Goal: Communication & Community: Answer question/provide support

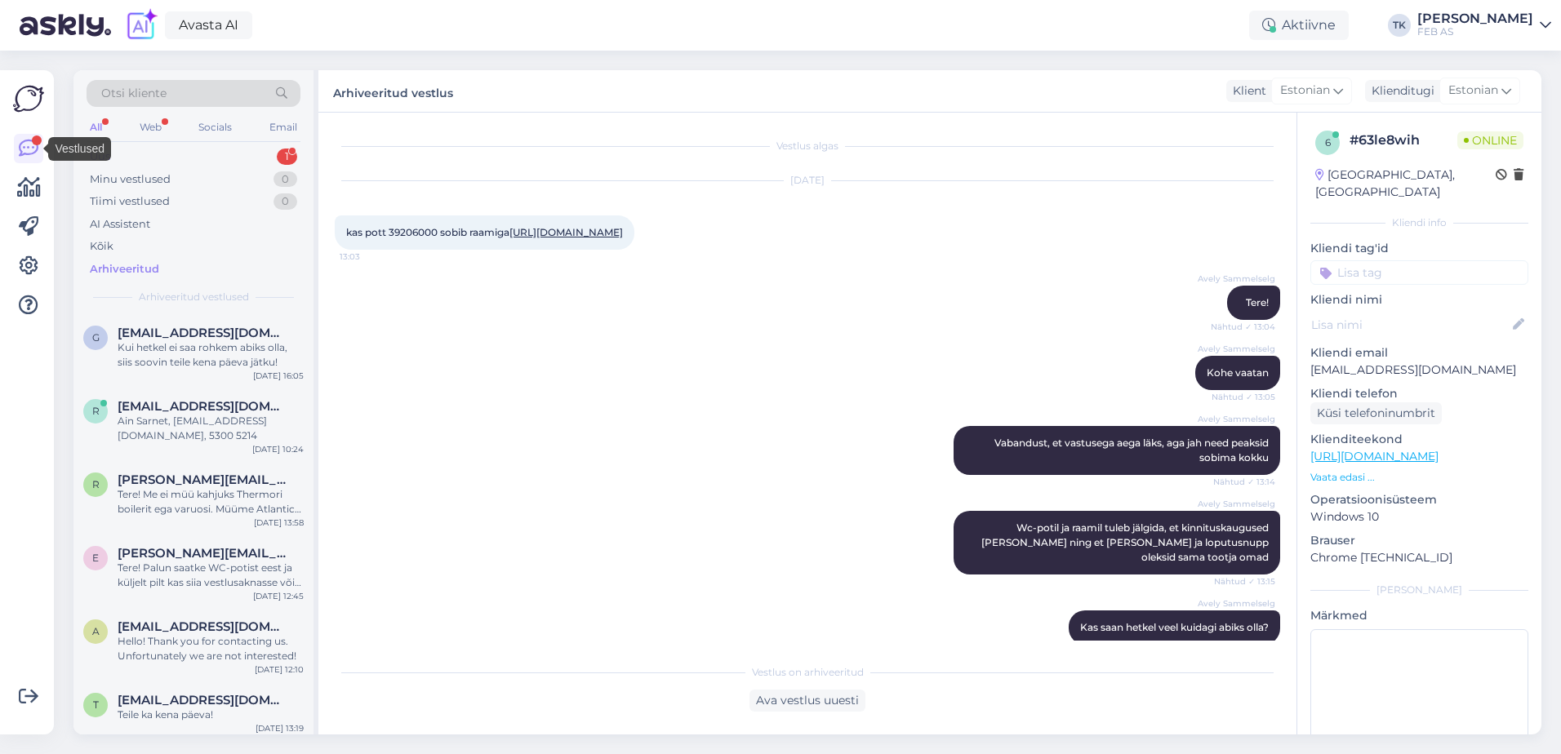
scroll to position [686, 0]
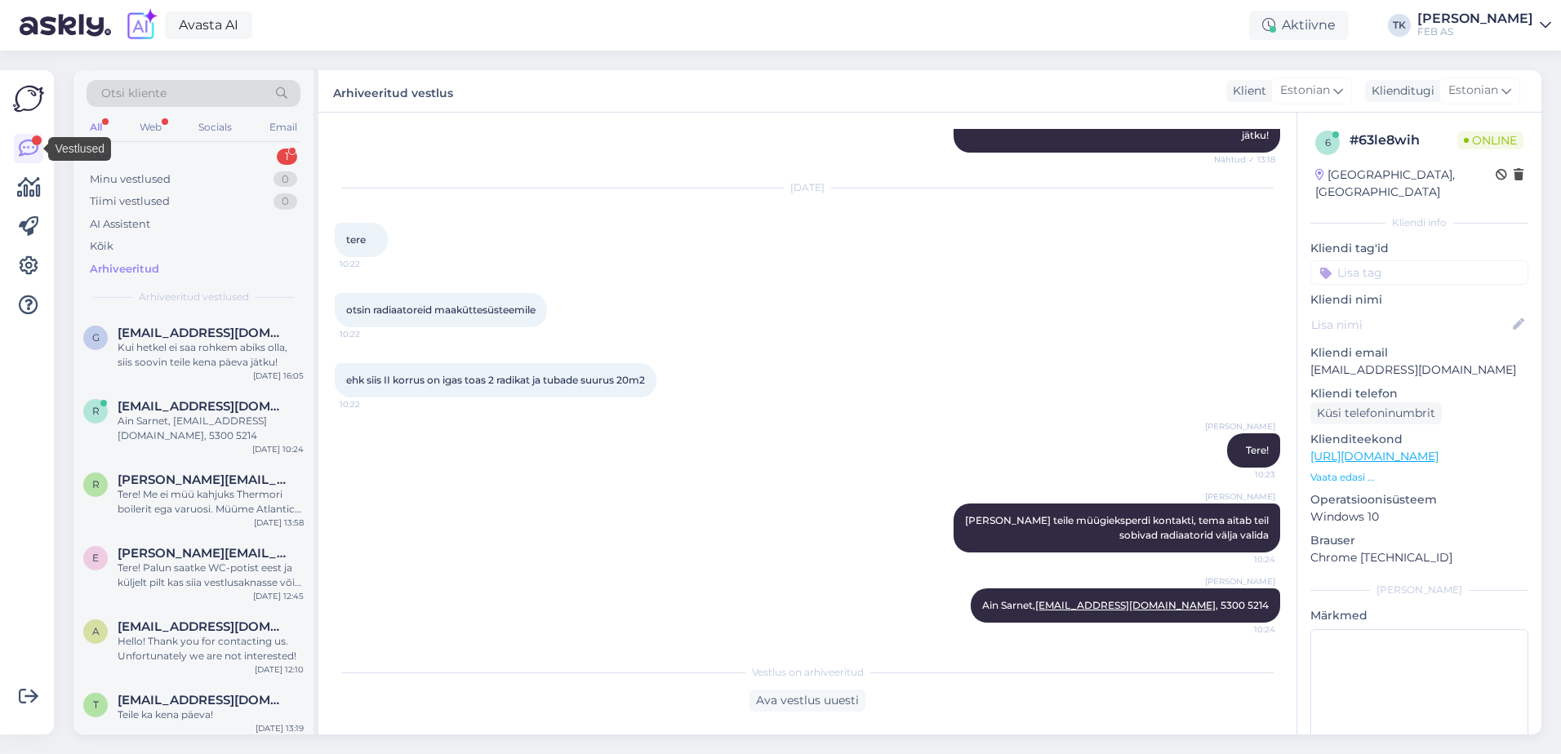
click at [212, 166] on div "Uus 1" at bounding box center [194, 156] width 214 height 23
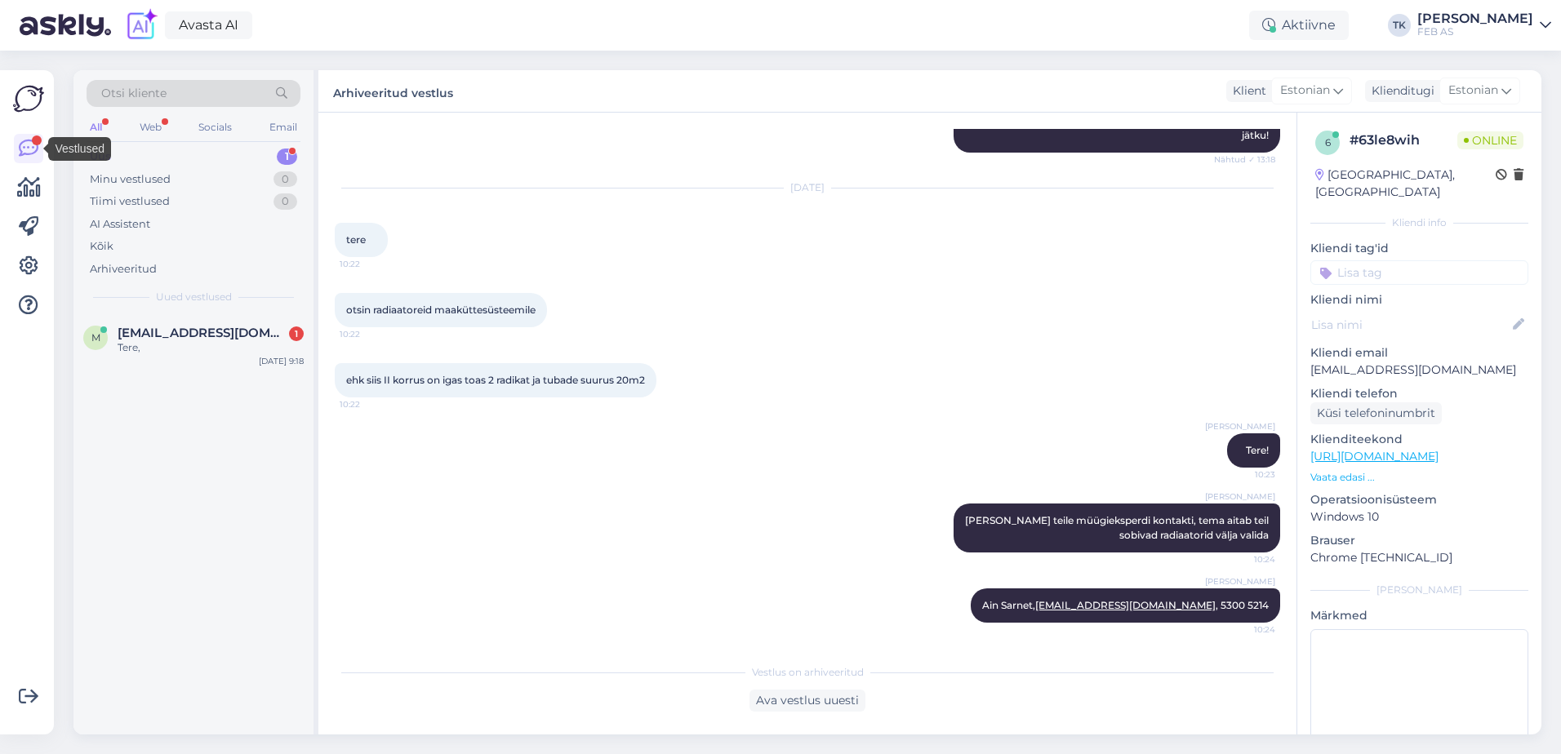
click at [212, 156] on div "Uus 1" at bounding box center [194, 156] width 214 height 23
click at [225, 341] on div "Tere," at bounding box center [211, 348] width 186 height 15
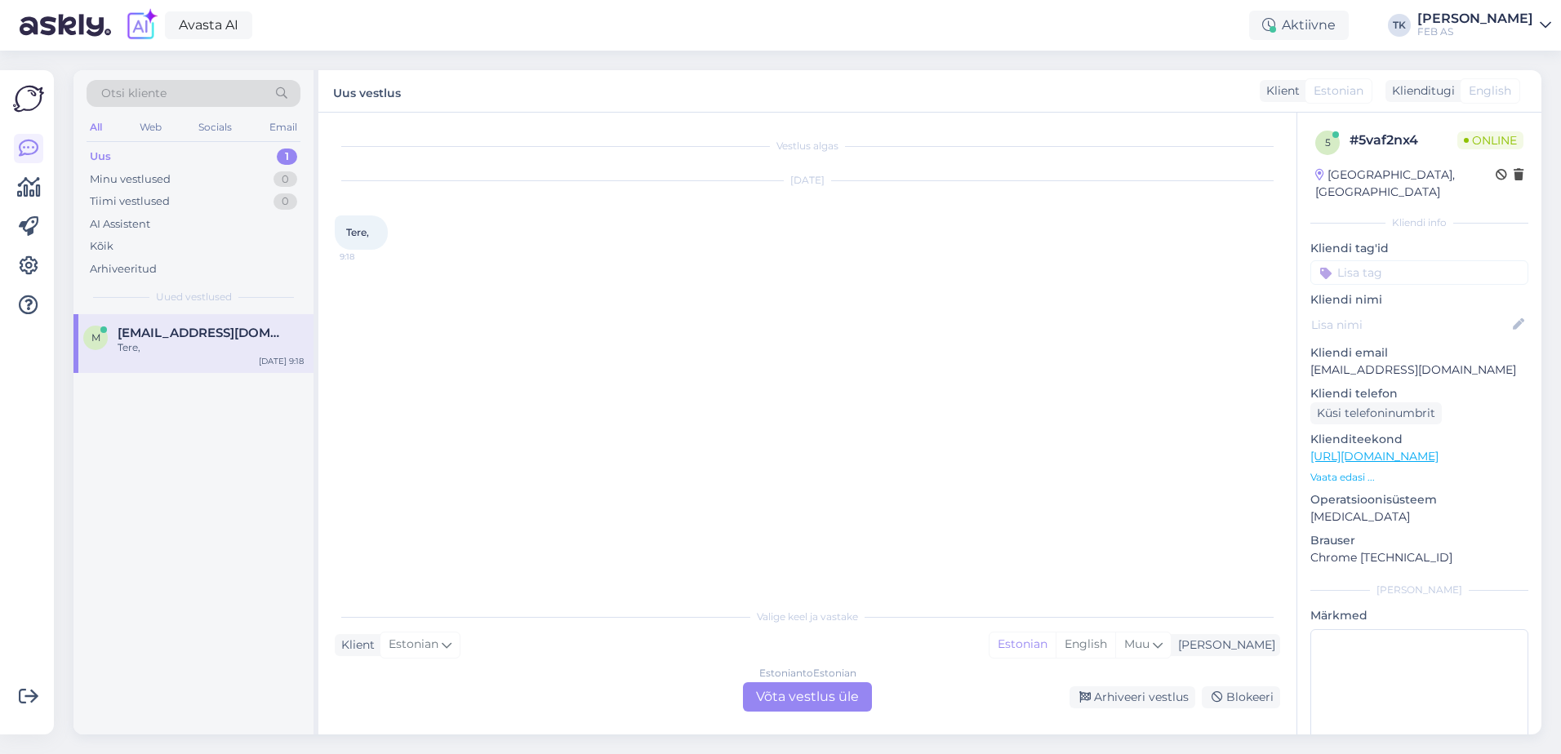
click at [819, 692] on div "Estonian to Estonian Võta vestlus üle" at bounding box center [807, 697] width 129 height 29
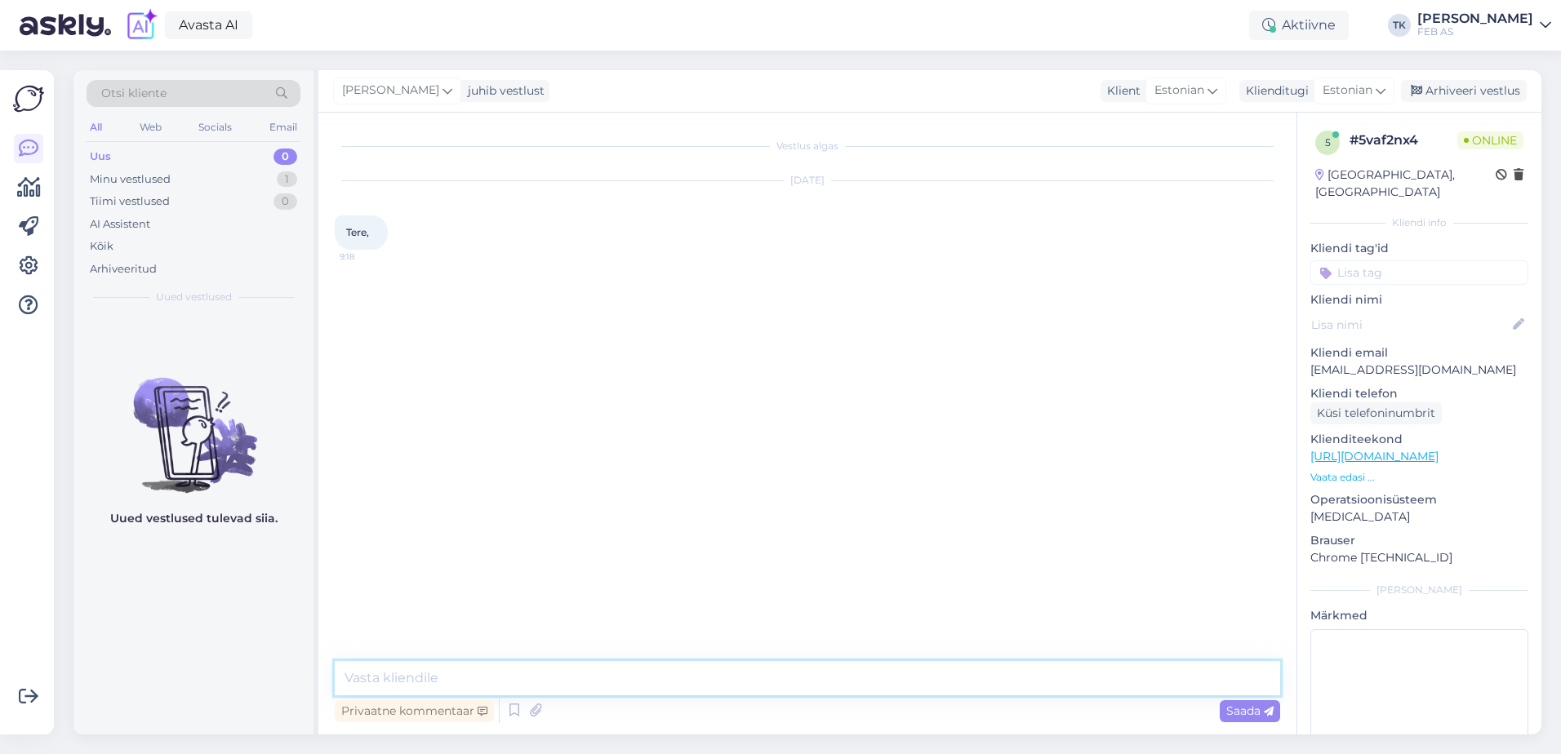
click at [725, 673] on textarea at bounding box center [808, 678] width 946 height 34
type textarea "Tere!"
type textarea "Kuidas saame teid aidata?"
click at [225, 644] on div "Uued vestlused tulevad siia." at bounding box center [193, 524] width 240 height 421
click at [1439, 449] on link "[URL][DOMAIN_NAME]" at bounding box center [1375, 456] width 128 height 15
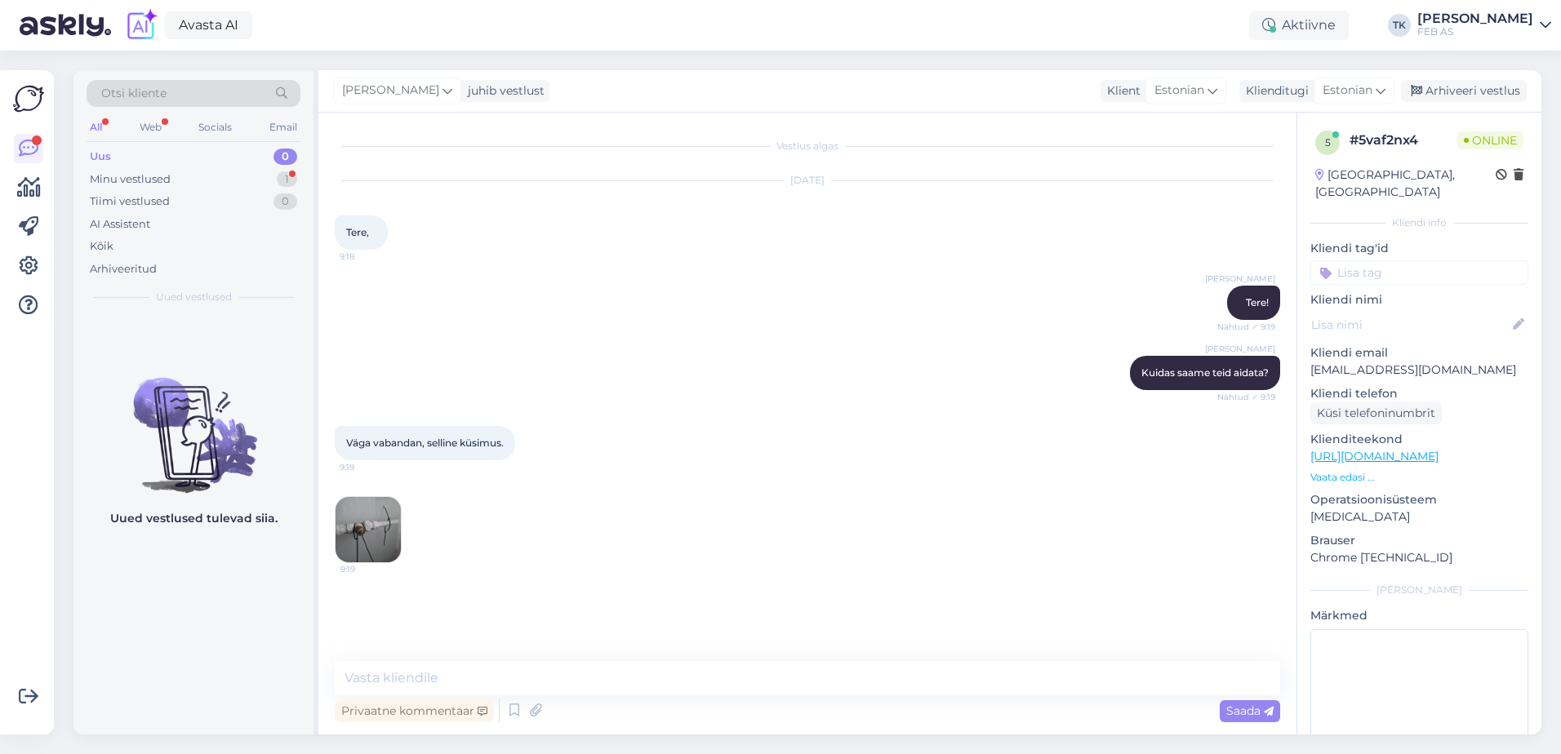
click at [385, 518] on img at bounding box center [368, 529] width 65 height 65
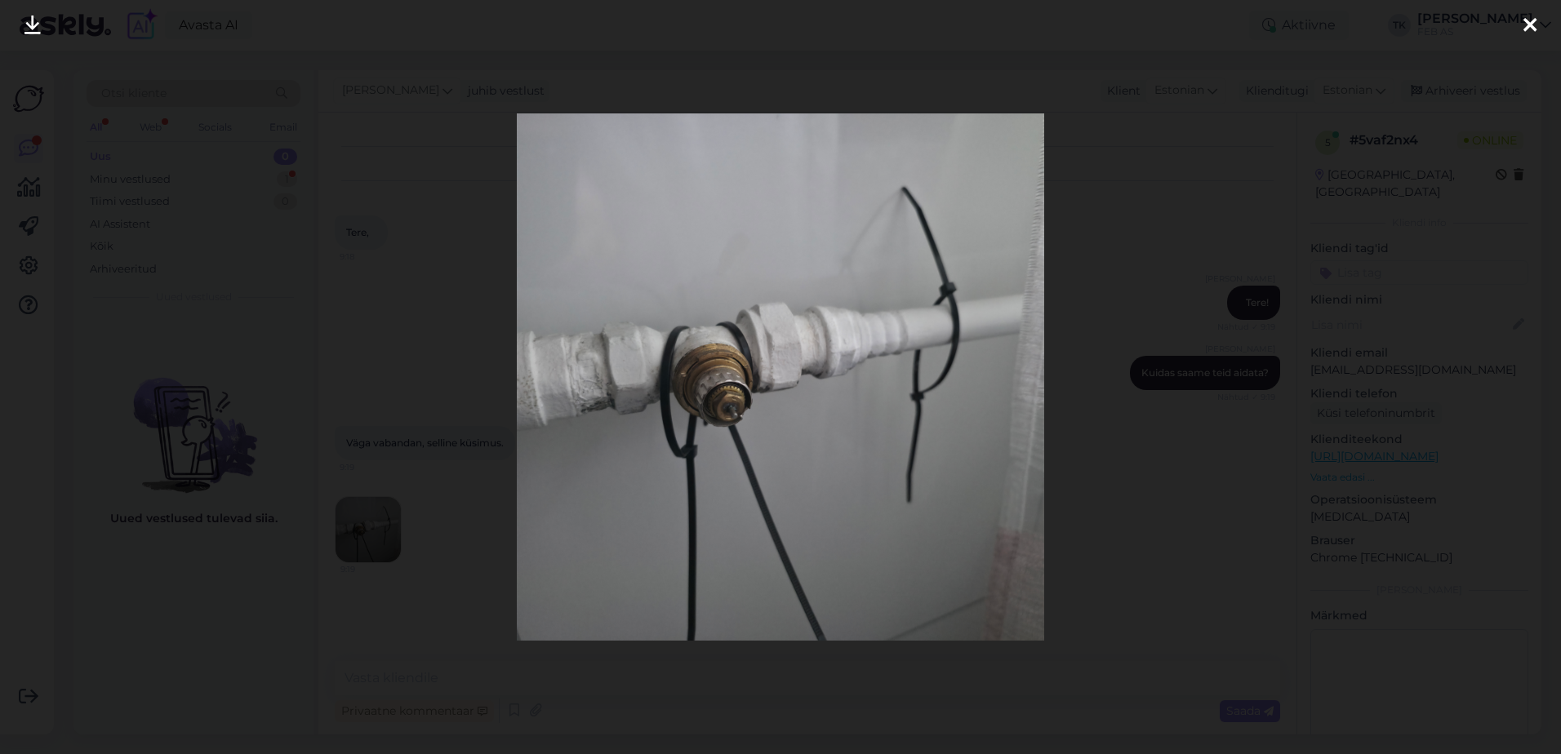
click at [1542, 24] on div at bounding box center [1530, 25] width 33 height 51
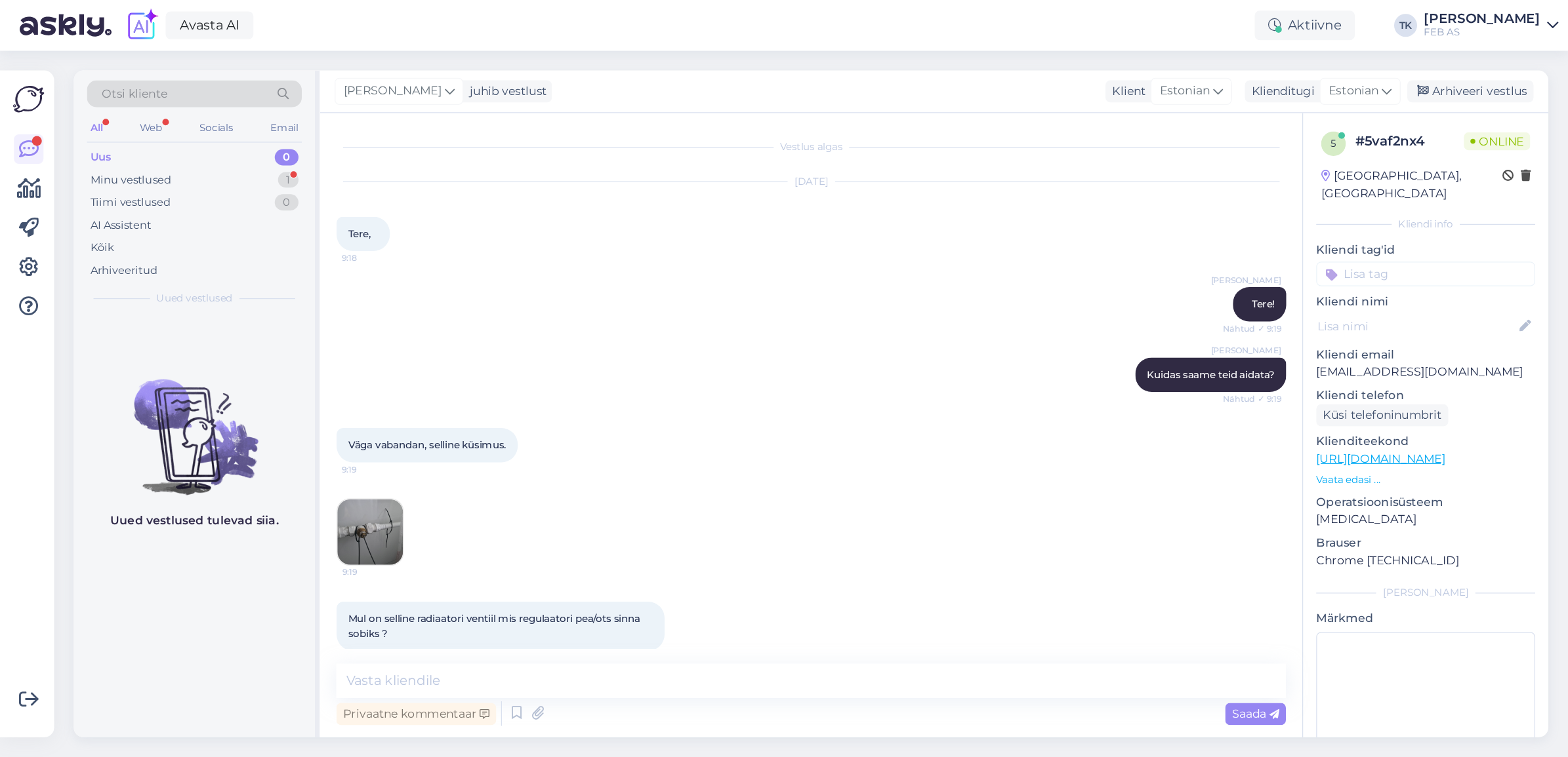
scroll to position [16, 0]
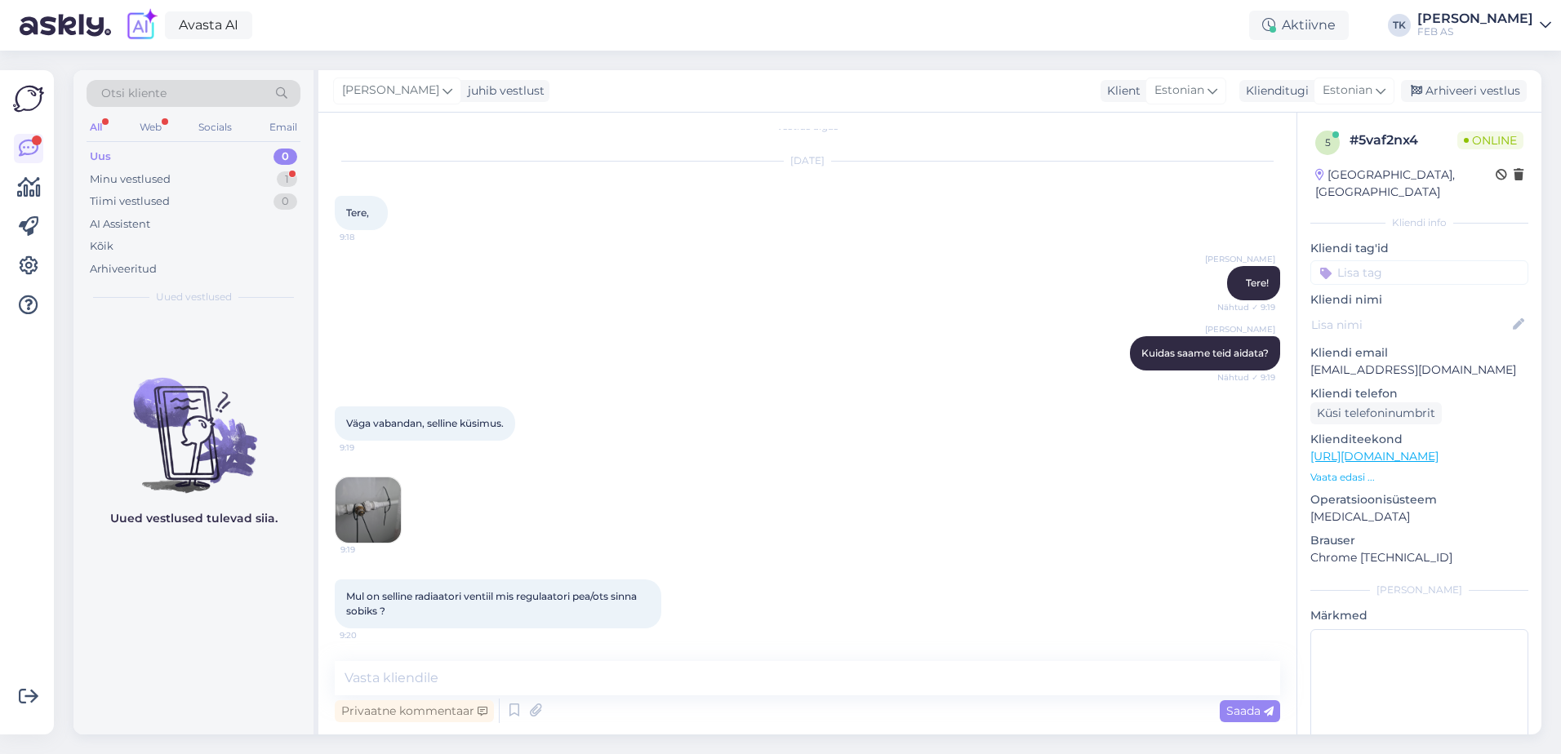
click at [391, 522] on img at bounding box center [368, 510] width 65 height 65
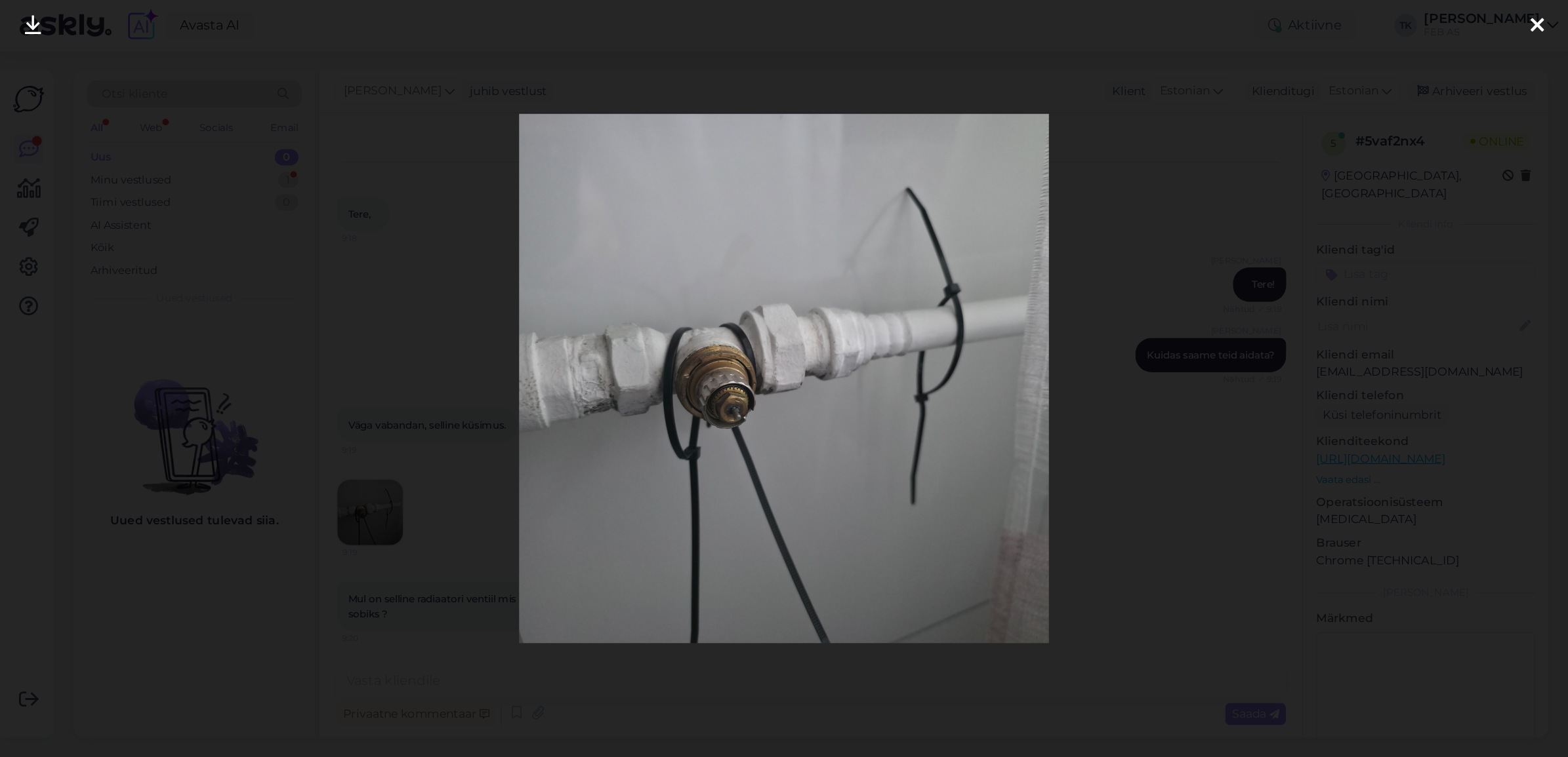
scroll to position [0, 0]
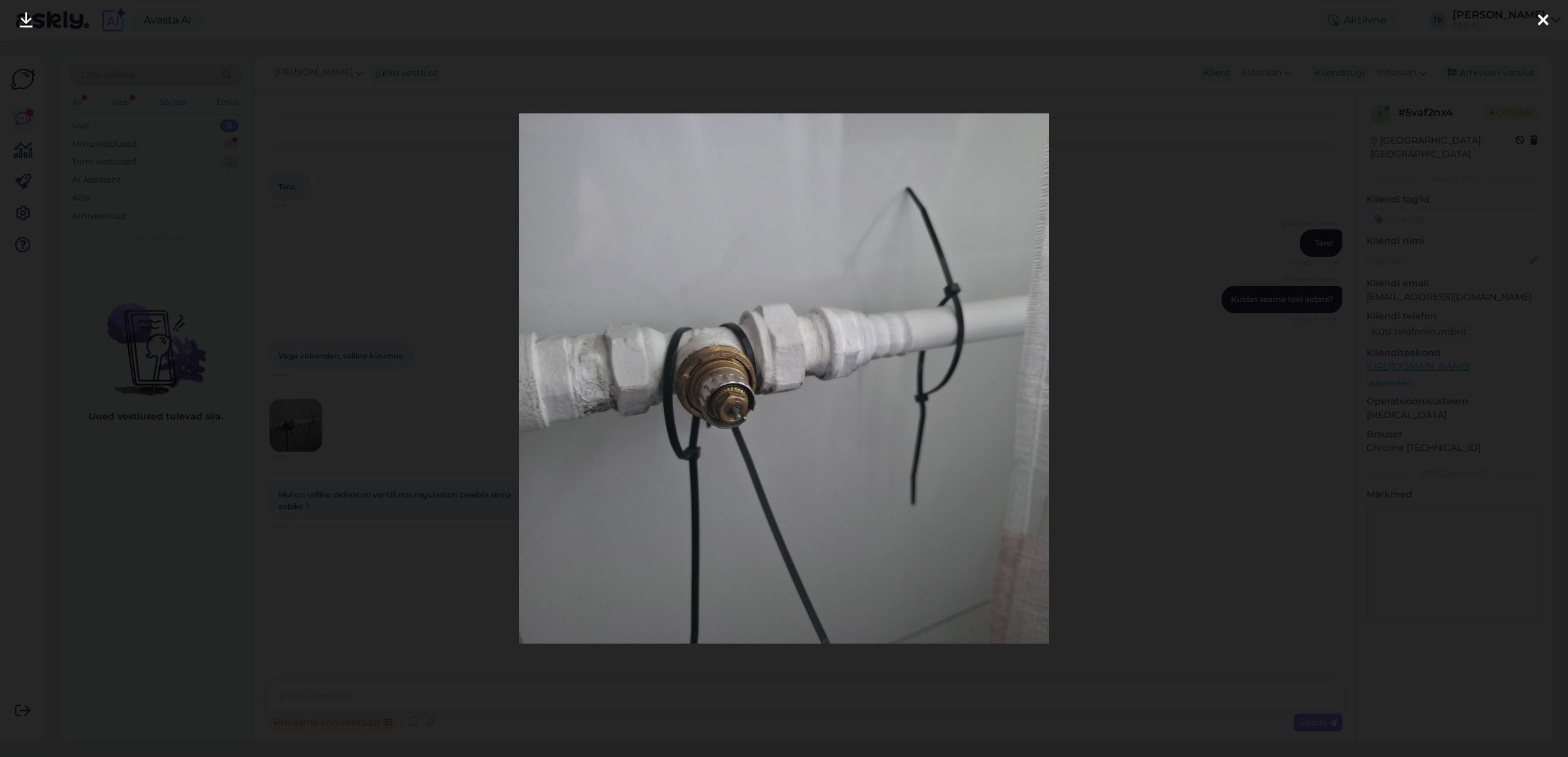
click at [733, 395] on img at bounding box center [784, 378] width 531 height 531
click at [732, 390] on img at bounding box center [784, 378] width 531 height 531
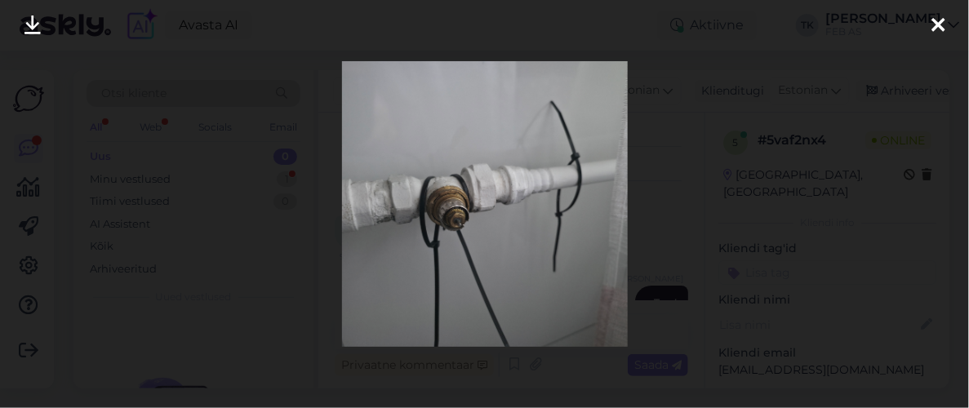
drag, startPoint x: 233, startPoint y: 99, endPoint x: 246, endPoint y: 10, distance: 90.0
click at [233, 99] on div at bounding box center [484, 204] width 969 height 408
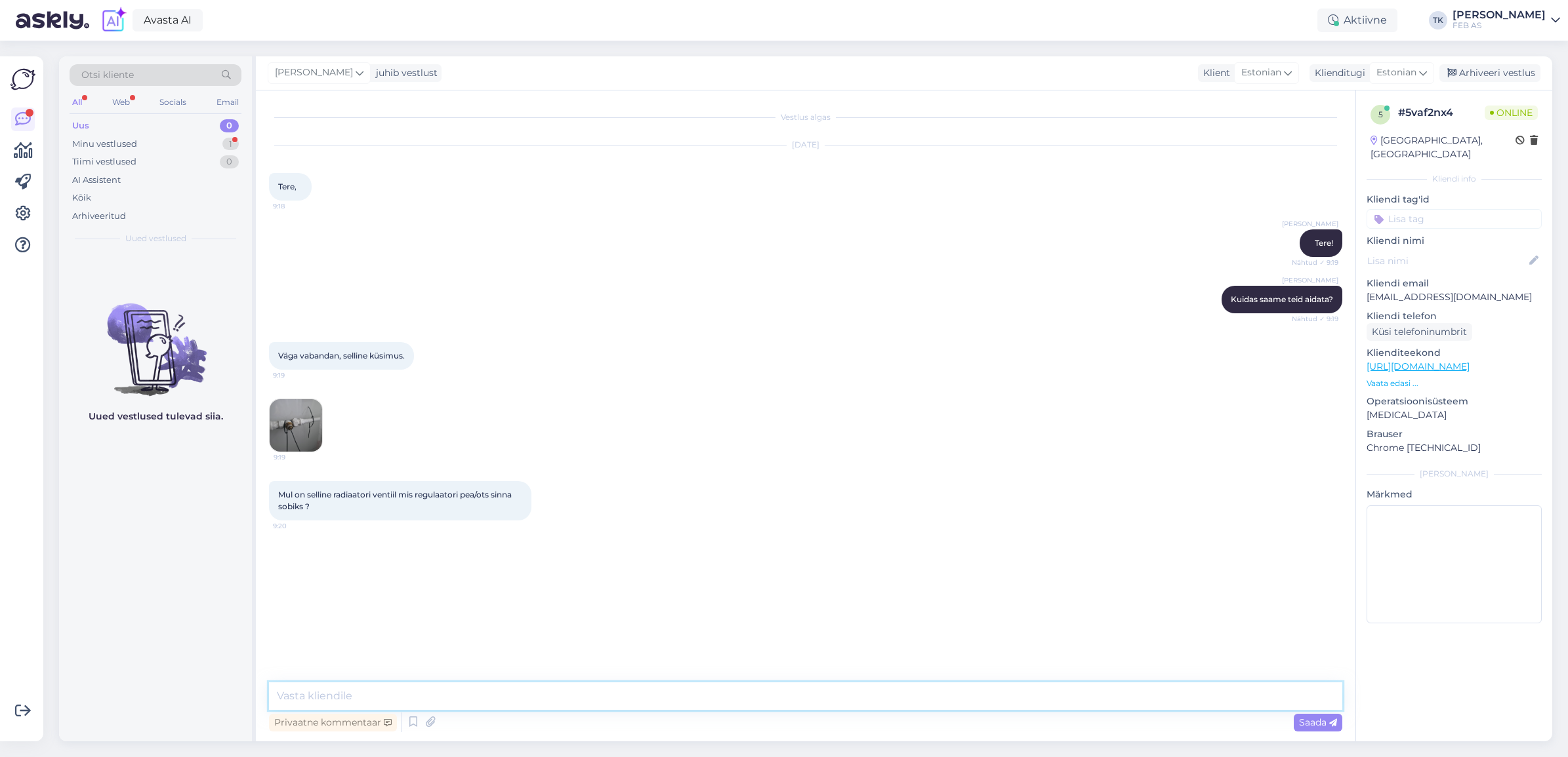
click at [411, 605] on textarea at bounding box center [806, 696] width 1073 height 27
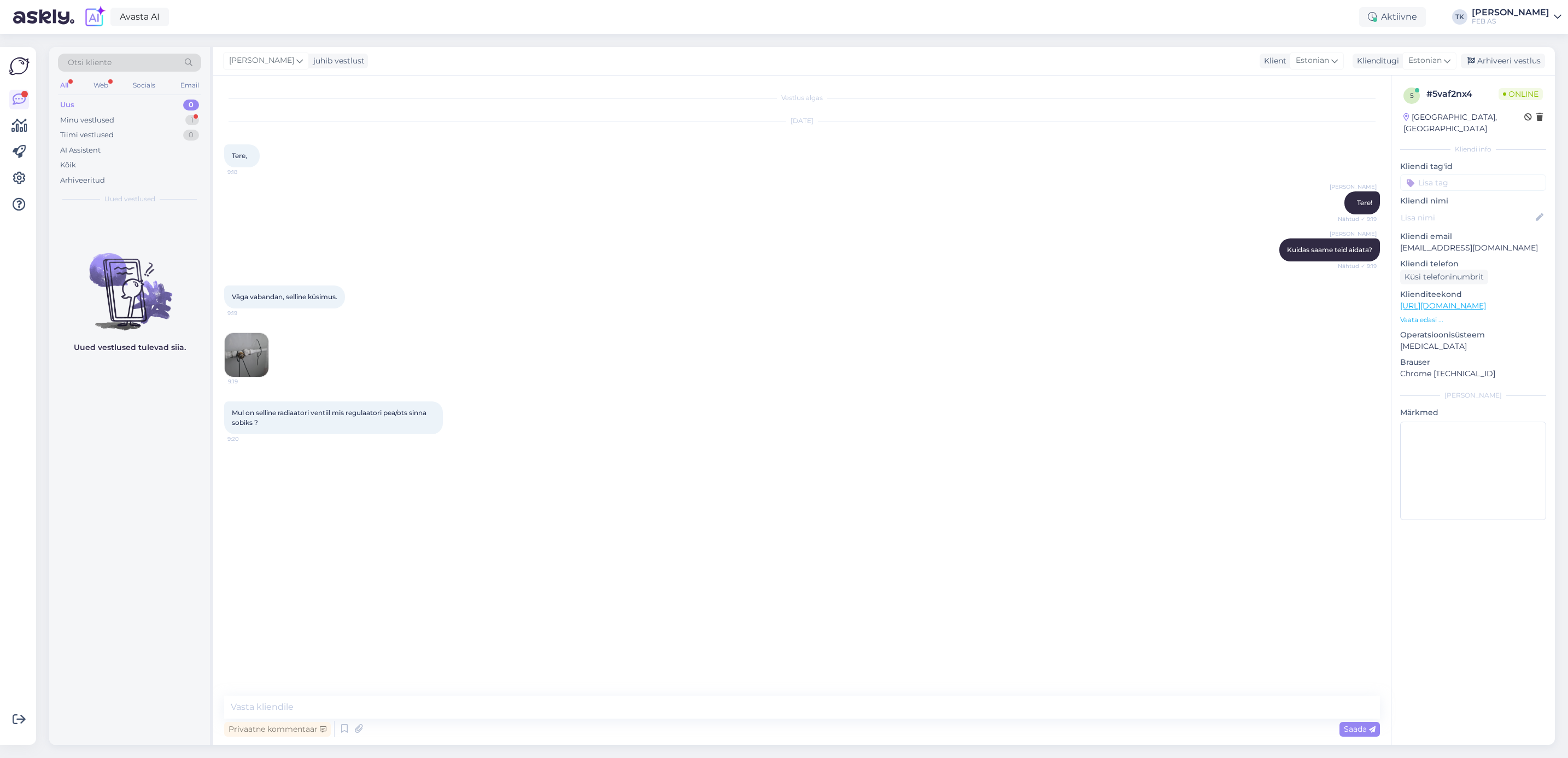
click at [475, 505] on div "Vestlus algas [DATE] Tere, 9:18 Triinu [PERSON_NAME] Tere! Nähtud ✓ 9:19 Triinu…" at bounding box center [807, 386] width 1166 height 599
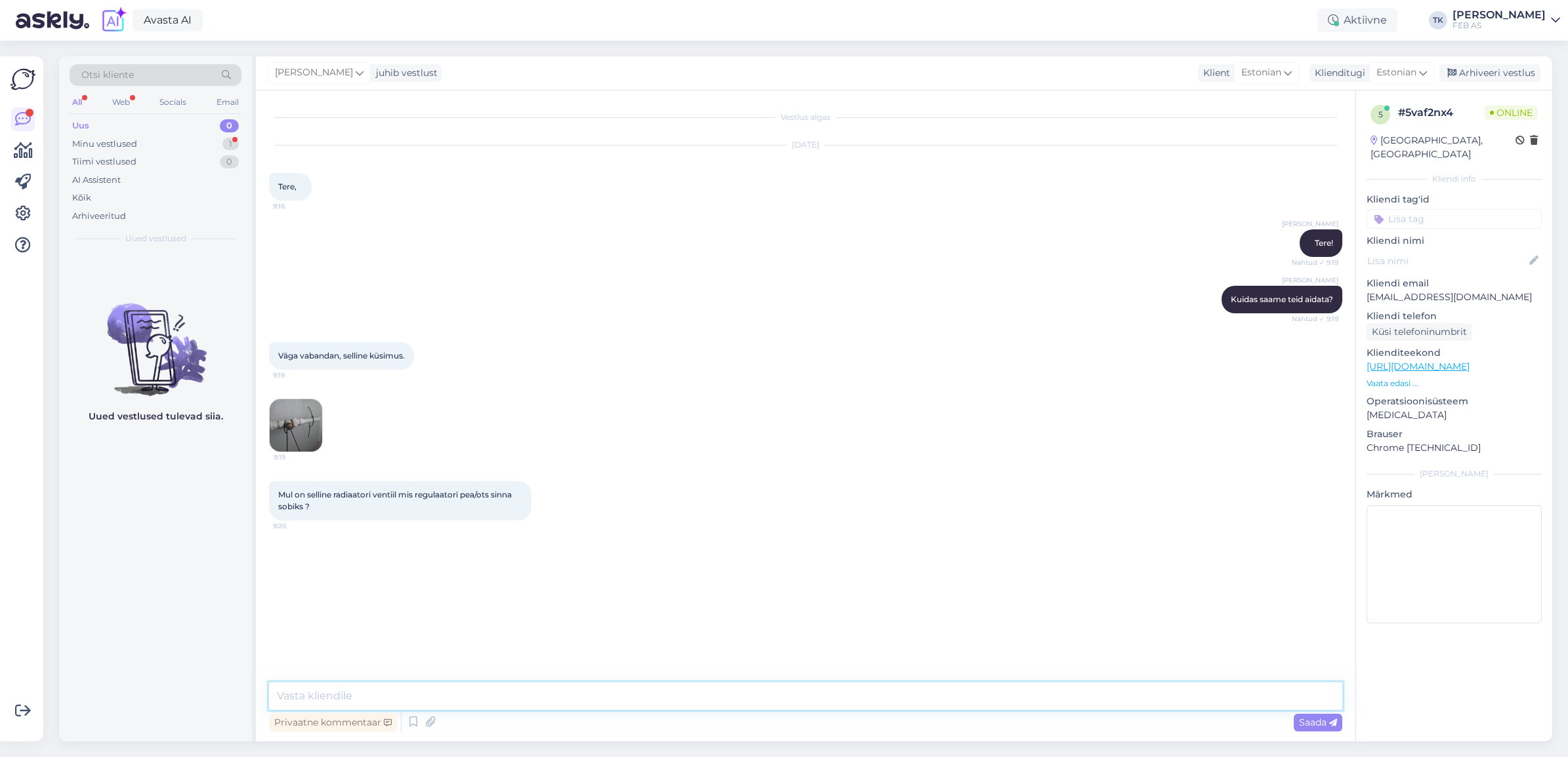
drag, startPoint x: 476, startPoint y: 699, endPoint x: 479, endPoint y: 688, distance: 11.4
click at [477, 605] on textarea at bounding box center [806, 696] width 1073 height 27
click at [491, 605] on div "Vestlus algas [DATE] Tere, 9:18 Triinu [PERSON_NAME] Tere! Nähtud ✓ 9:19 Triinu…" at bounding box center [811, 387] width 1085 height 567
click at [149, 139] on div "Minu vestlused 1" at bounding box center [156, 144] width 172 height 18
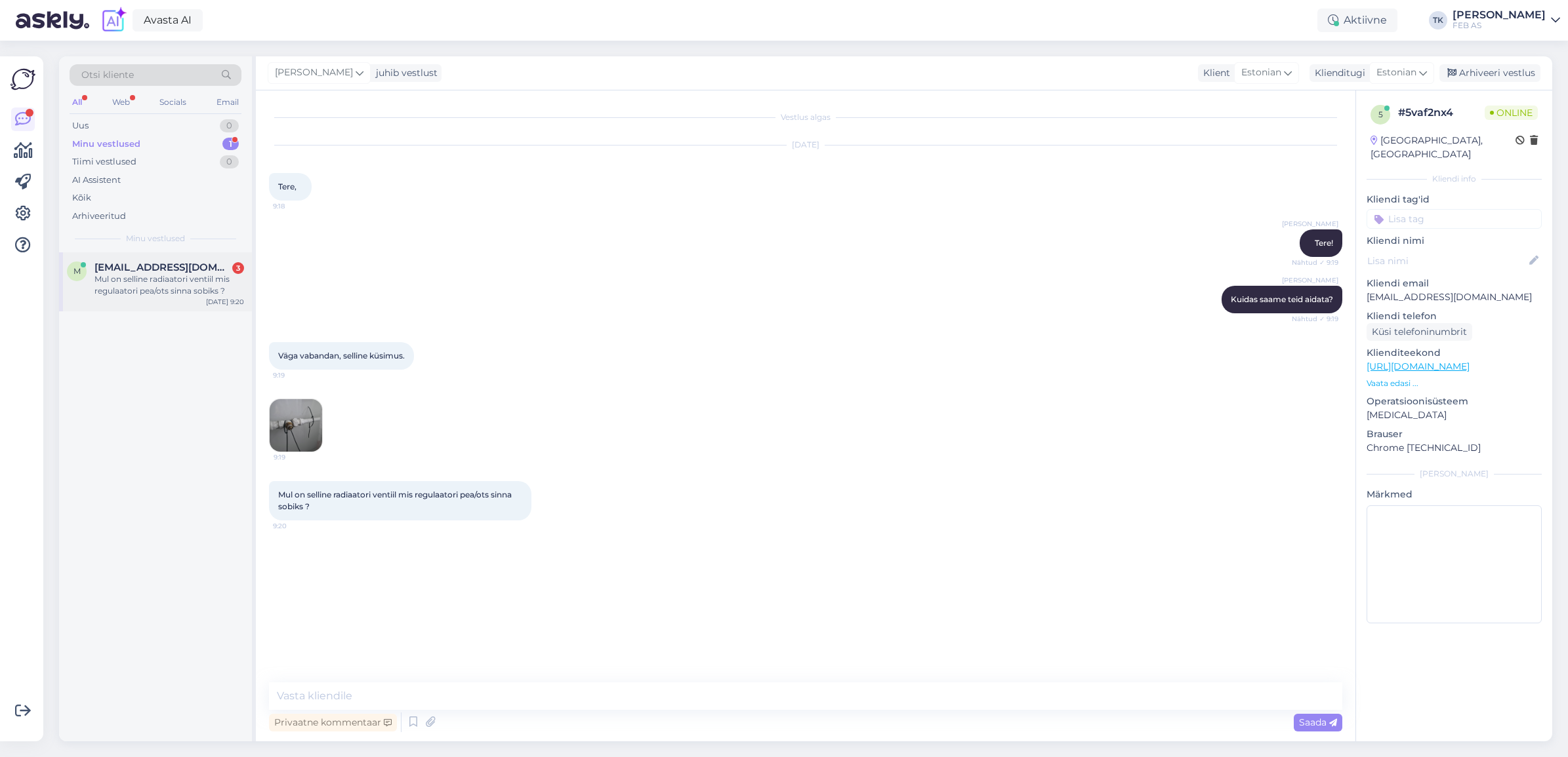
click at [177, 284] on div "Mul on selline radiaatori ventiil mis regulaatori pea/ots sinna sobiks ?" at bounding box center [169, 285] width 149 height 23
click at [338, 605] on textarea at bounding box center [806, 696] width 1073 height 27
click at [575, 582] on div "Vestlus algas [DATE] Tere, 9:18 Triinu [PERSON_NAME] Tere! Nähtud ✓ 9:19 Triinu…" at bounding box center [811, 387] width 1085 height 567
click at [428, 605] on textarea at bounding box center [806, 696] width 1073 height 27
click at [615, 605] on textarea "Koos ostujuhiga vaatasime [PERSON_NAME] teile peaks sobima see" at bounding box center [806, 696] width 1073 height 27
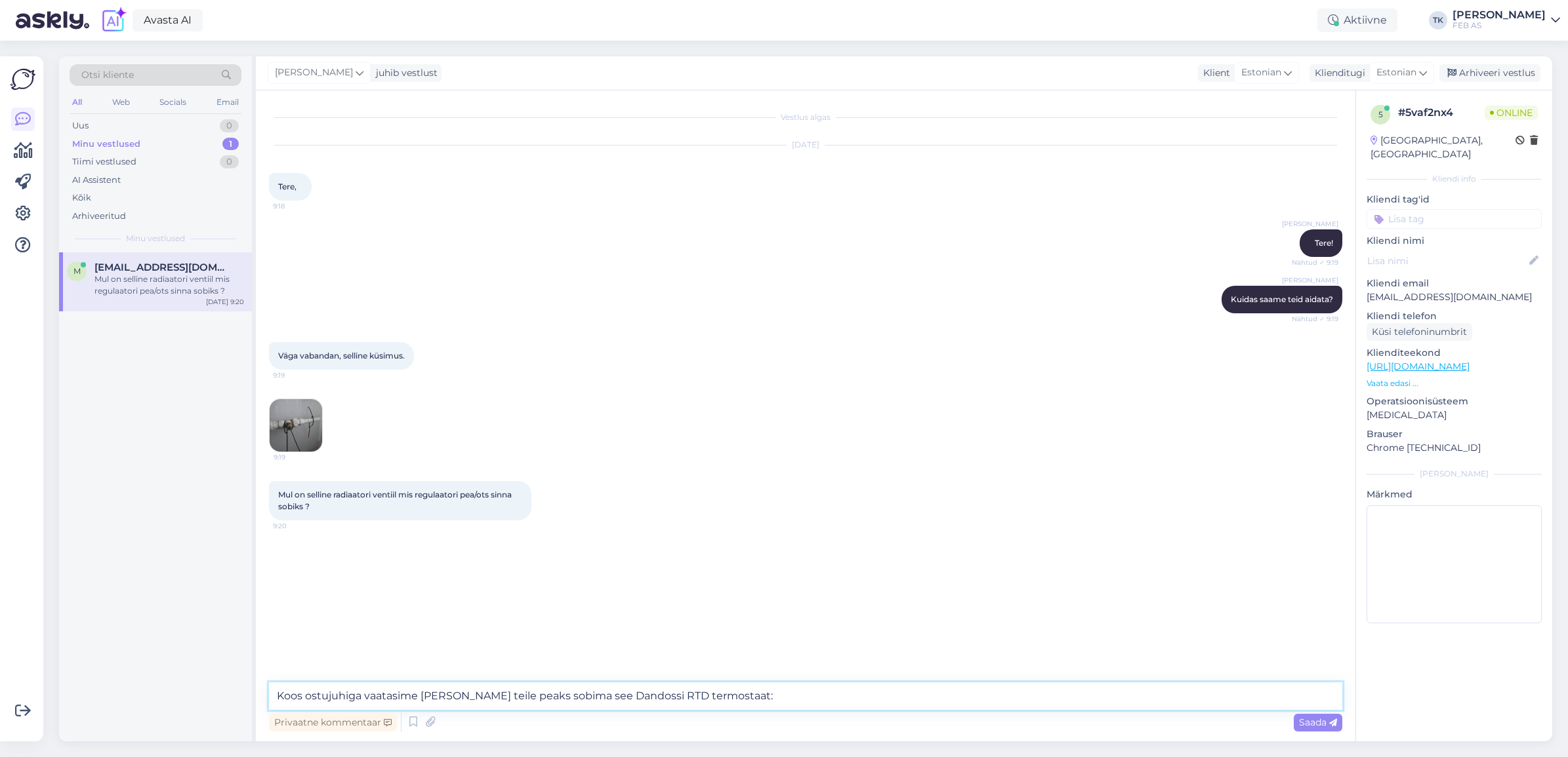
paste textarea "[URL][DOMAIN_NAME]"
click at [600, 605] on textarea "Koos ostujuhiga vaatasime [PERSON_NAME] teile peaks sobima see Dandossi RTD ter…" at bounding box center [806, 696] width 1073 height 27
type textarea "Koos ostujuhiga vaatasime [PERSON_NAME] teile peaks sobima see [GEOGRAPHIC_DATA…"
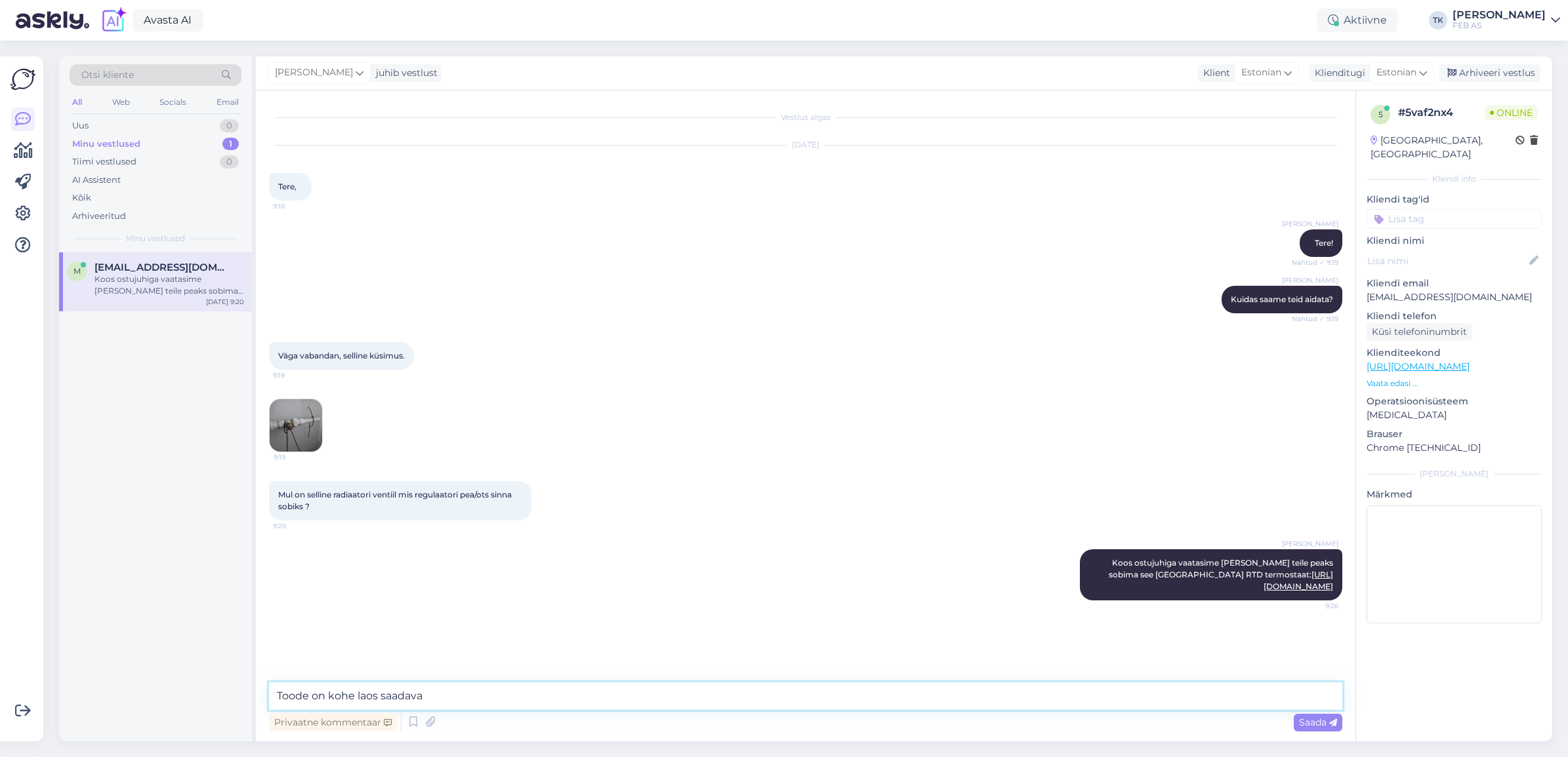
type textarea "Toode on kohe laos saadaval"
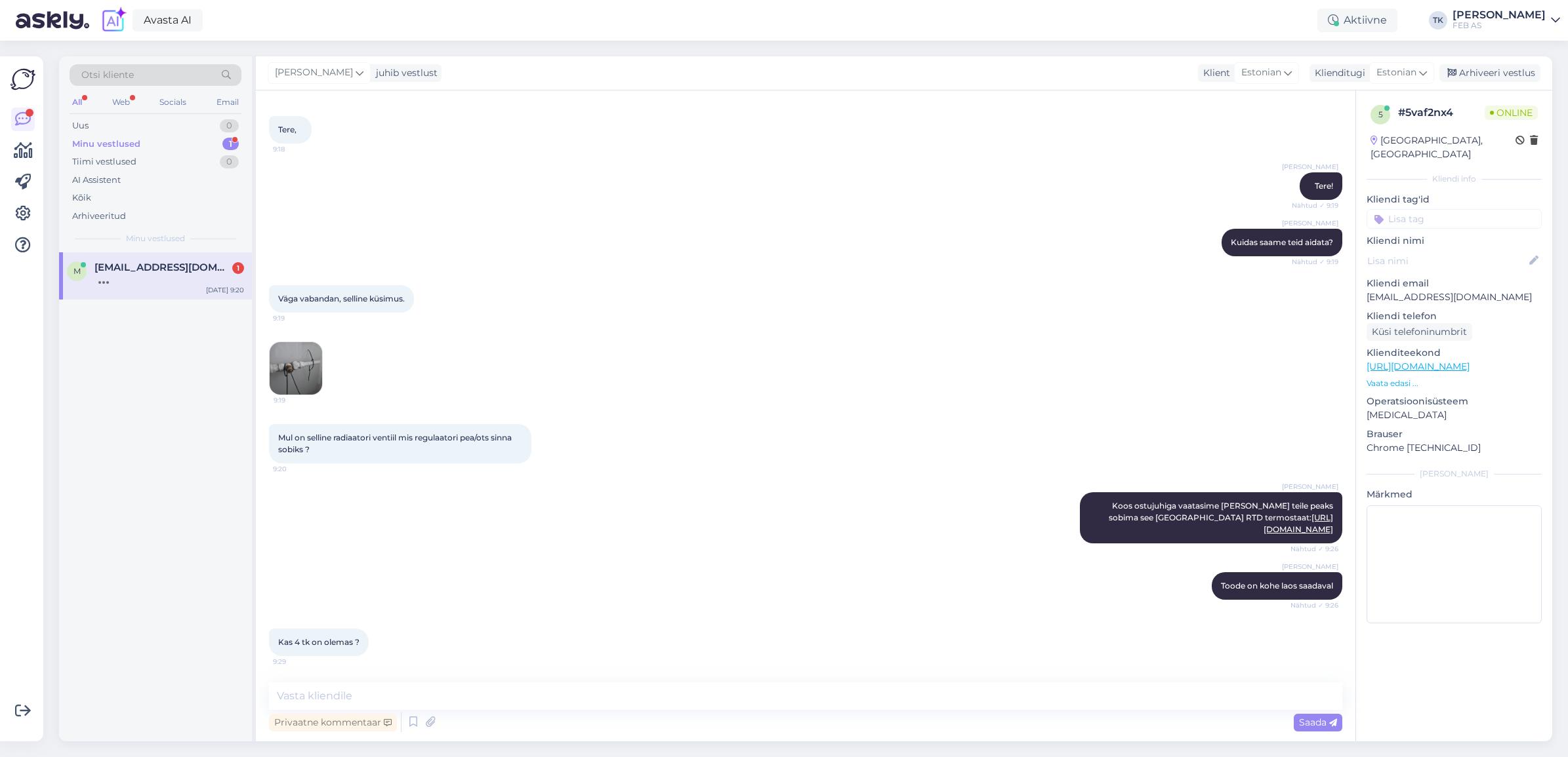
scroll to position [136, 0]
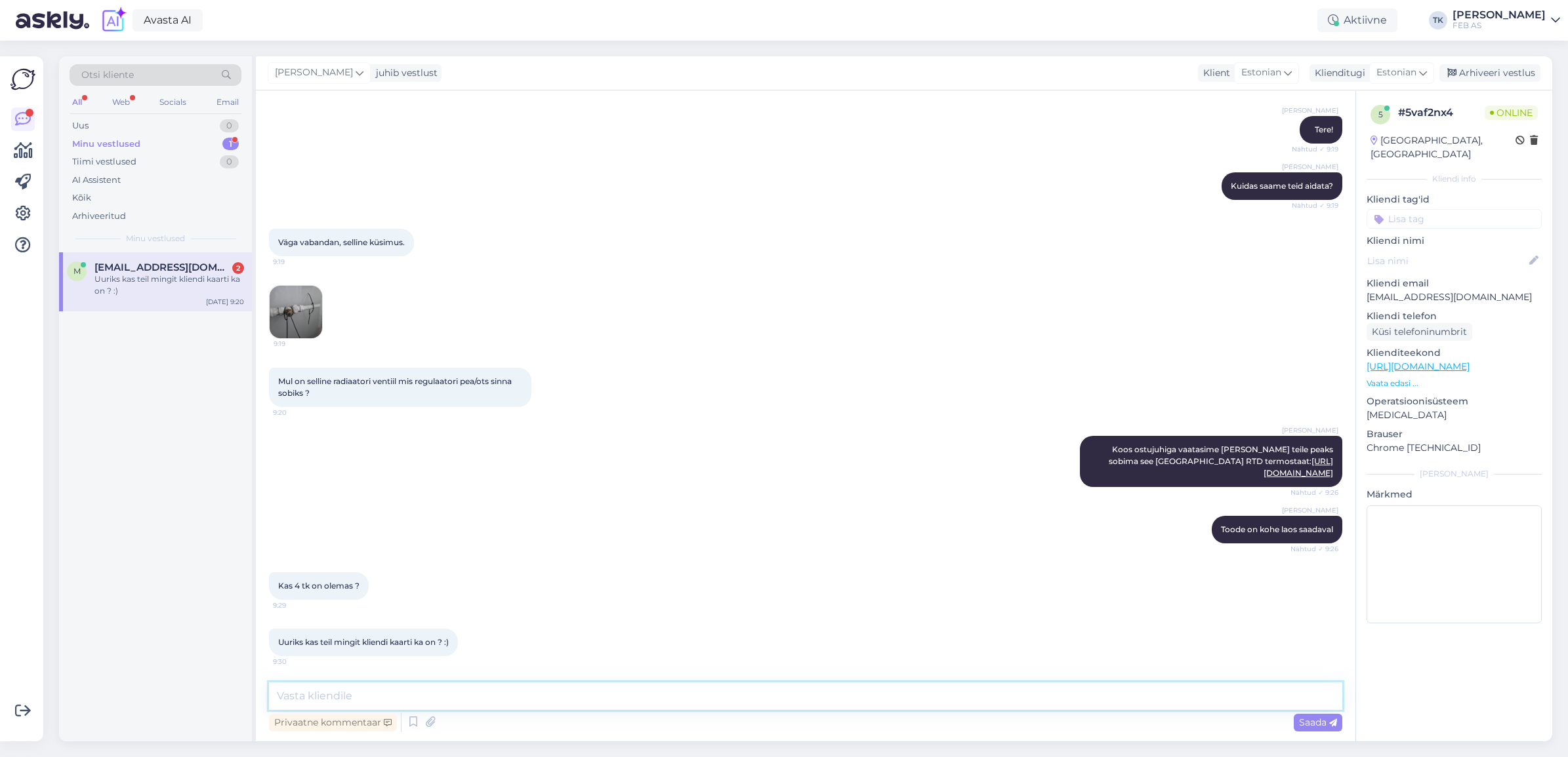
click at [620, 605] on textarea at bounding box center [806, 696] width 1073 height 27
type textarea "Tähetorni kaupluses on olemas 13 tk"
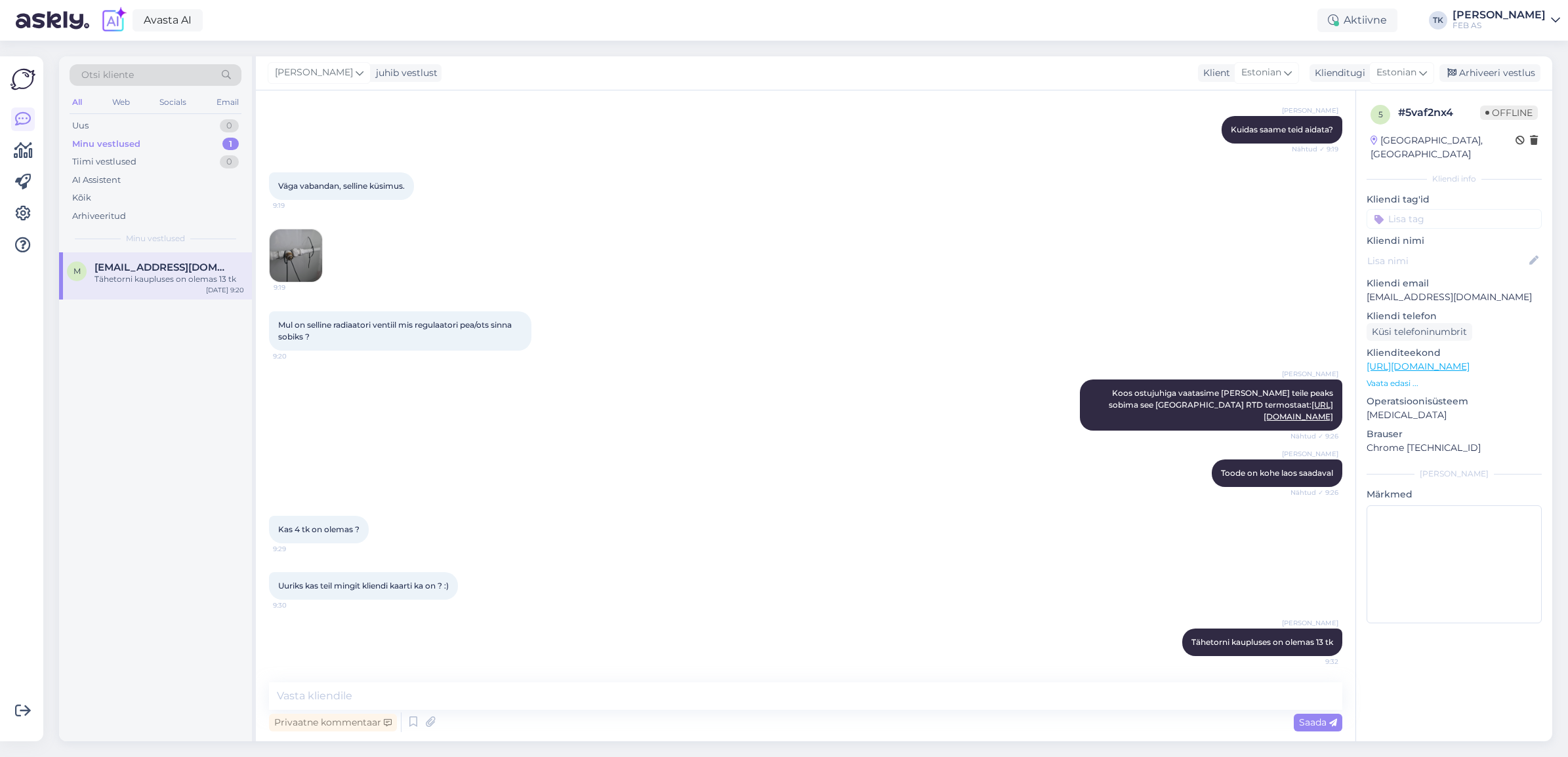
scroll to position [193, 0]
click at [690, 605] on textarea at bounding box center [806, 696] width 1073 height 27
type textarea "kliendikaarti meil kahjuks ei ole"
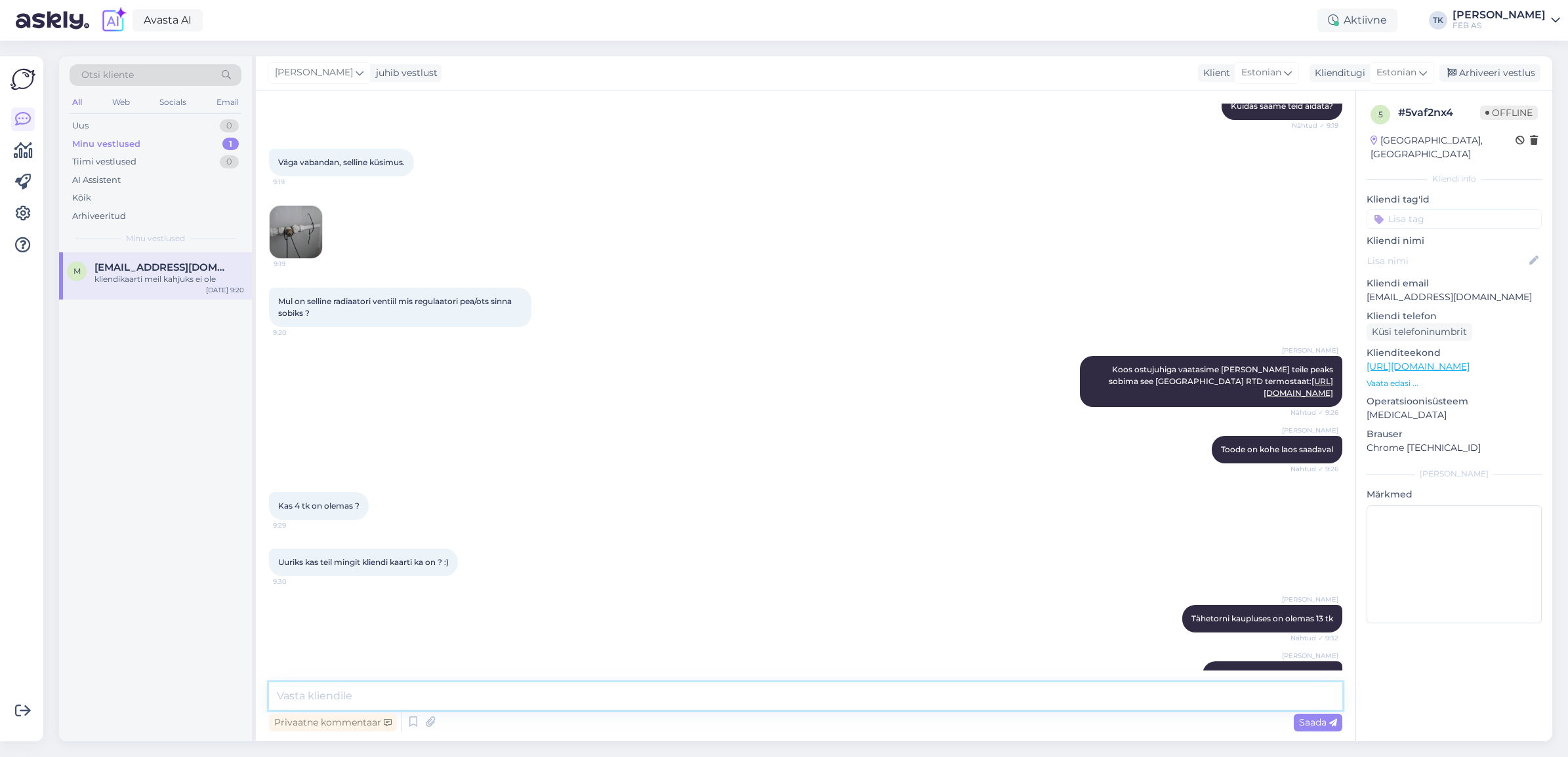
scroll to position [250, 0]
